Goal: Information Seeking & Learning: Learn about a topic

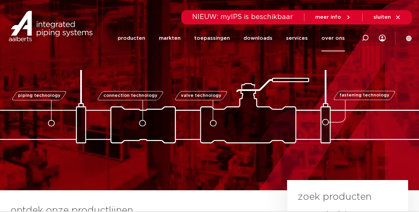
click at [336, 36] on link "over ons" at bounding box center [333, 38] width 23 height 26
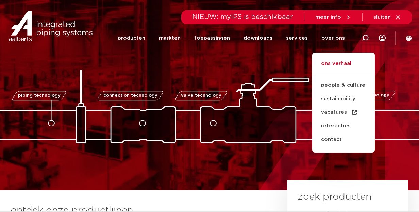
click at [338, 63] on link "ons verhaal" at bounding box center [343, 67] width 63 height 15
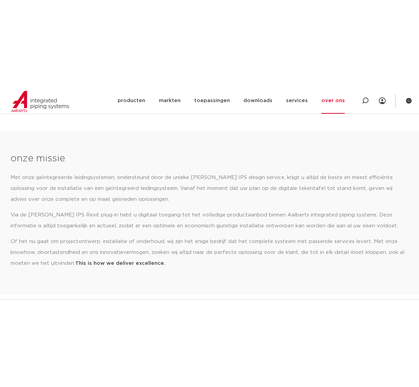
scroll to position [408, 0]
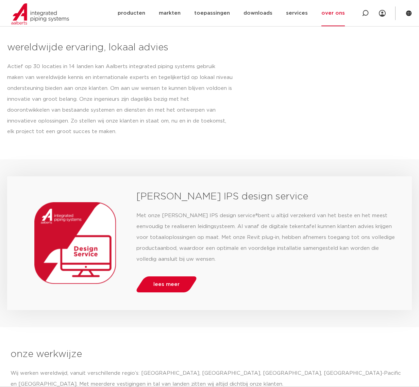
click at [329, 11] on link "over ons" at bounding box center [333, 13] width 23 height 26
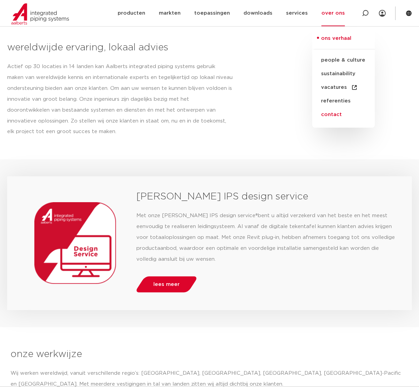
click at [341, 113] on link "contact" at bounding box center [343, 115] width 63 height 14
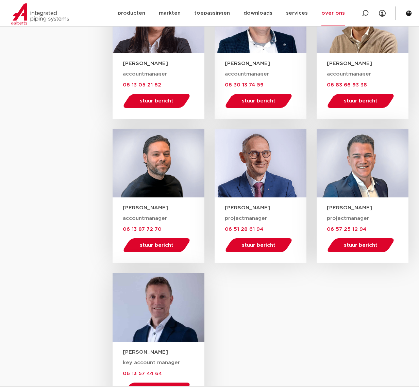
scroll to position [804, 0]
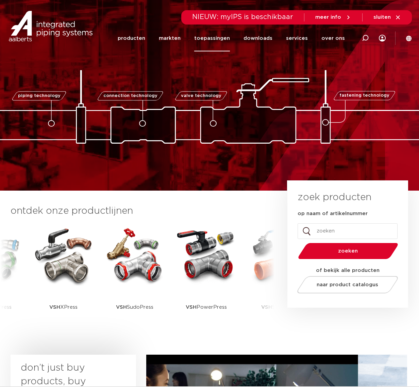
click at [219, 38] on link "toepassingen" at bounding box center [212, 38] width 36 height 26
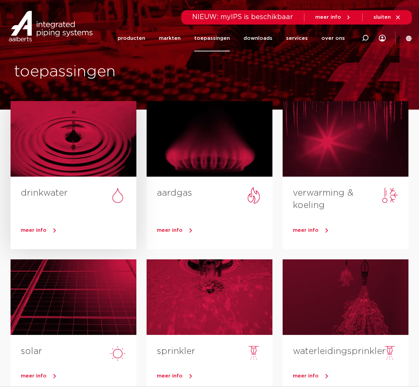
click at [51, 200] on h3 "drinkwater" at bounding box center [79, 195] width 116 height 16
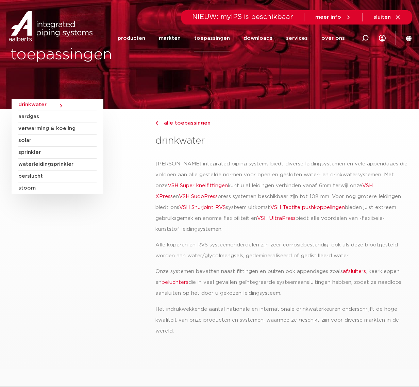
click at [57, 131] on span "verwarming & koeling" at bounding box center [57, 129] width 78 height 12
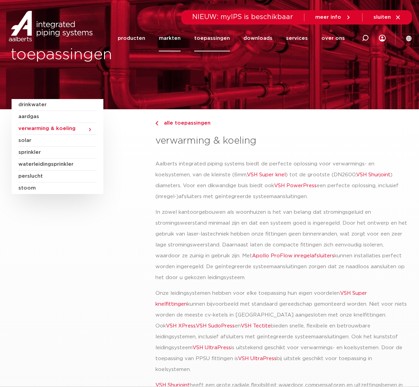
click at [181, 39] on link "markten" at bounding box center [170, 38] width 22 height 26
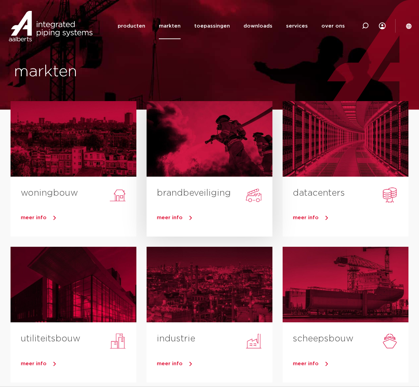
click at [189, 197] on link "brandbeveiliging" at bounding box center [194, 192] width 74 height 9
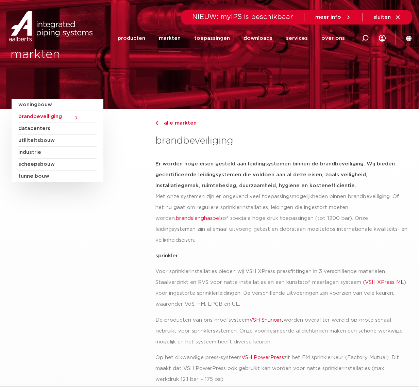
click at [167, 253] on strong "sprinkler" at bounding box center [166, 255] width 22 height 5
click at [166, 253] on strong "sprinkler" at bounding box center [166, 255] width 22 height 5
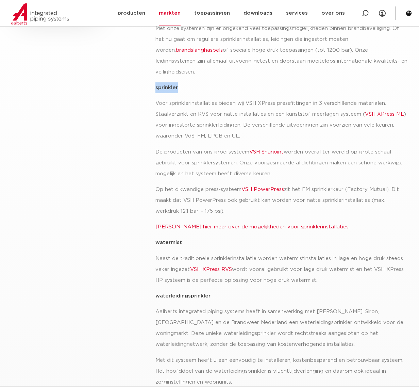
scroll to position [170, 0]
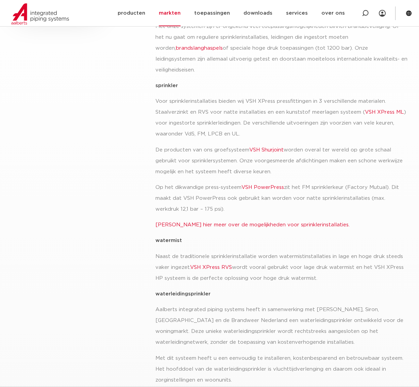
click at [163, 238] on b "watermist" at bounding box center [168, 240] width 27 height 5
drag, startPoint x: 163, startPoint y: 232, endPoint x: 171, endPoint y: 281, distance: 50.5
click at [171, 291] on b "waterleidingsprinkler" at bounding box center [182, 293] width 55 height 5
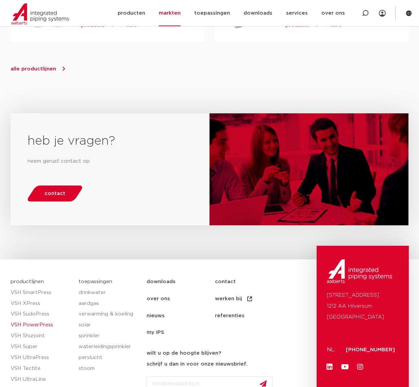
scroll to position [948, 0]
